Goal: Information Seeking & Learning: Check status

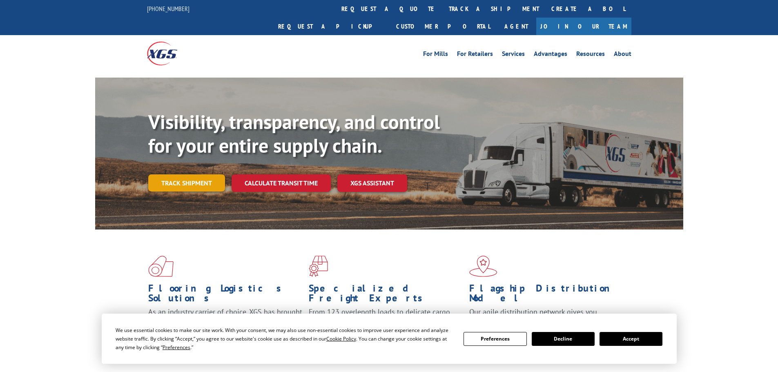
click at [209, 174] on link "Track shipment" at bounding box center [186, 182] width 77 height 17
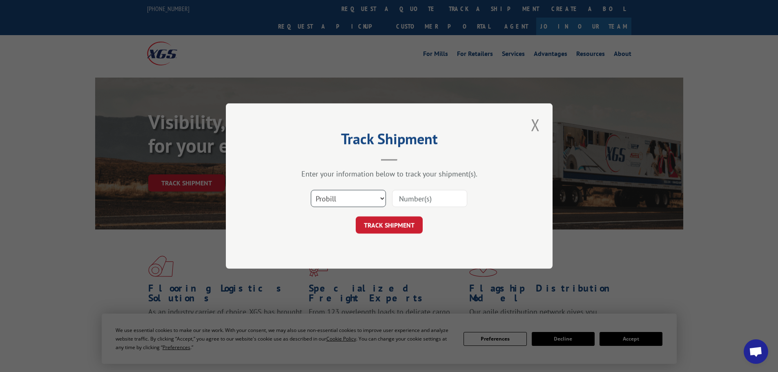
click at [341, 190] on select "Select category... Probill BOL PO" at bounding box center [348, 198] width 75 height 17
select select "po"
click at [311, 190] on select "Select category... Probill BOL PO" at bounding box center [348, 198] width 75 height 17
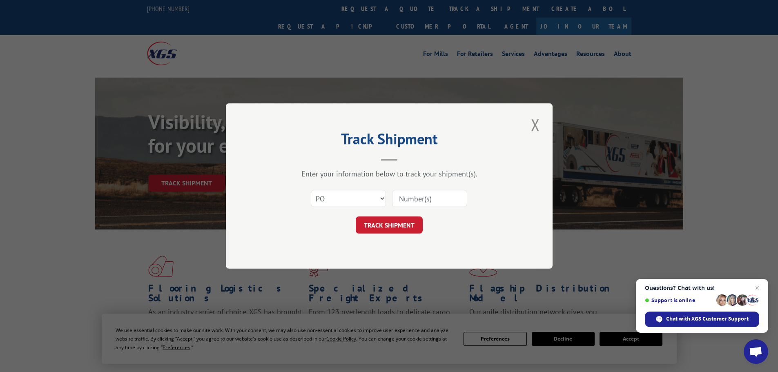
click at [404, 200] on input at bounding box center [429, 198] width 75 height 17
paste input "22532668"
type input "22532668"
click at [387, 229] on button "TRACK SHIPMENT" at bounding box center [389, 225] width 67 height 17
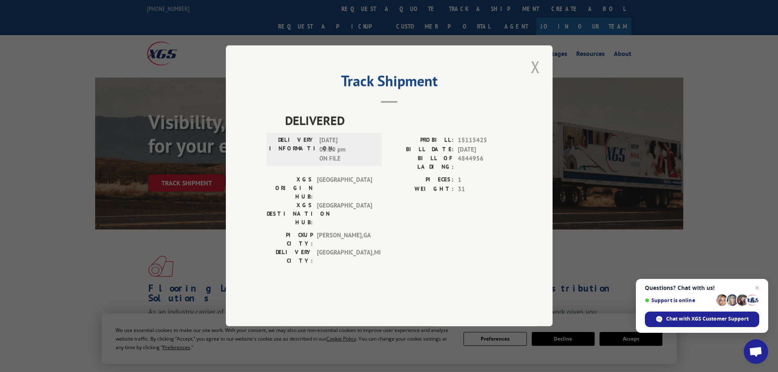
click at [532, 78] on button "Close modal" at bounding box center [536, 67] width 14 height 22
